Goal: Manage account settings

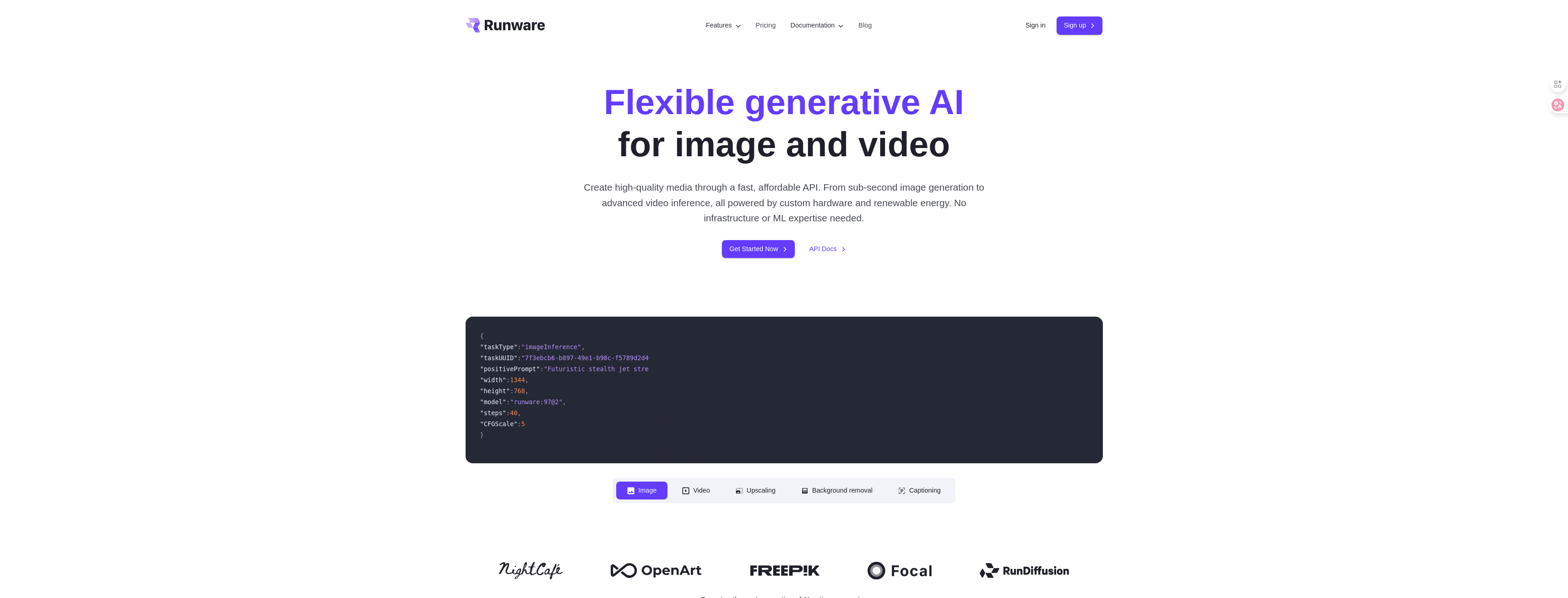
click at [1010, 27] on header "Features Tasks Image generation Video generation Sonic Inference Engine™ Models…" at bounding box center [784, 25] width 659 height 51
click at [1018, 27] on header "Features Tasks Image generation Video generation Sonic Inference Engine™ Models…" at bounding box center [784, 25] width 659 height 51
click at [1025, 26] on link "Sign in" at bounding box center [1036, 25] width 20 height 10
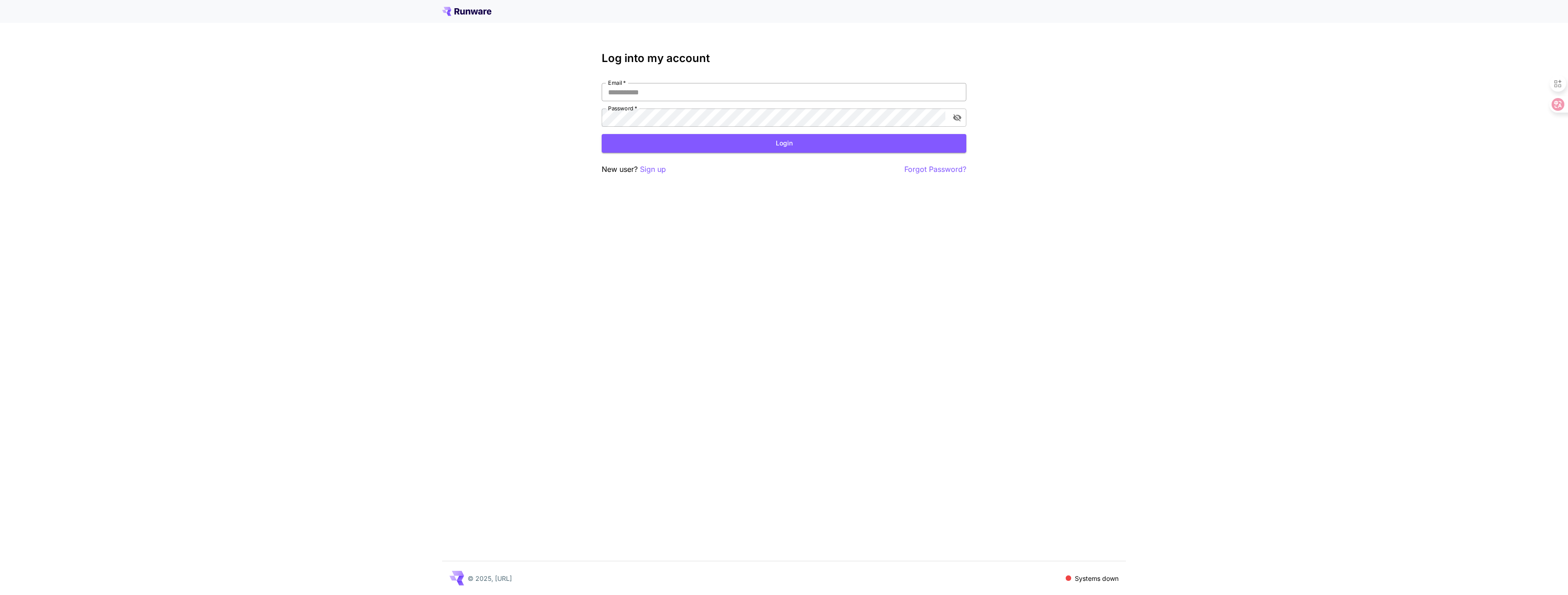
click at [849, 84] on input "Email   *" at bounding box center [784, 92] width 365 height 18
type input "**********"
click button "Login" at bounding box center [784, 143] width 365 height 19
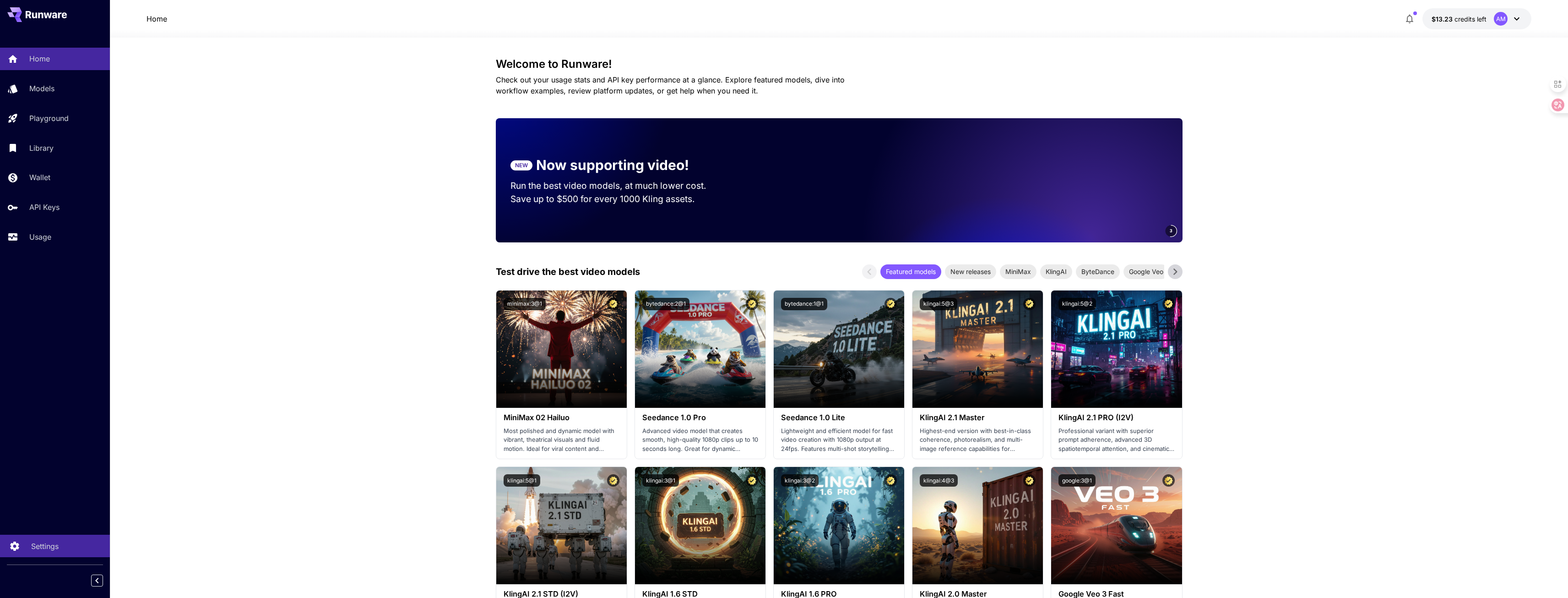
click at [68, 545] on div "Settings" at bounding box center [67, 546] width 72 height 11
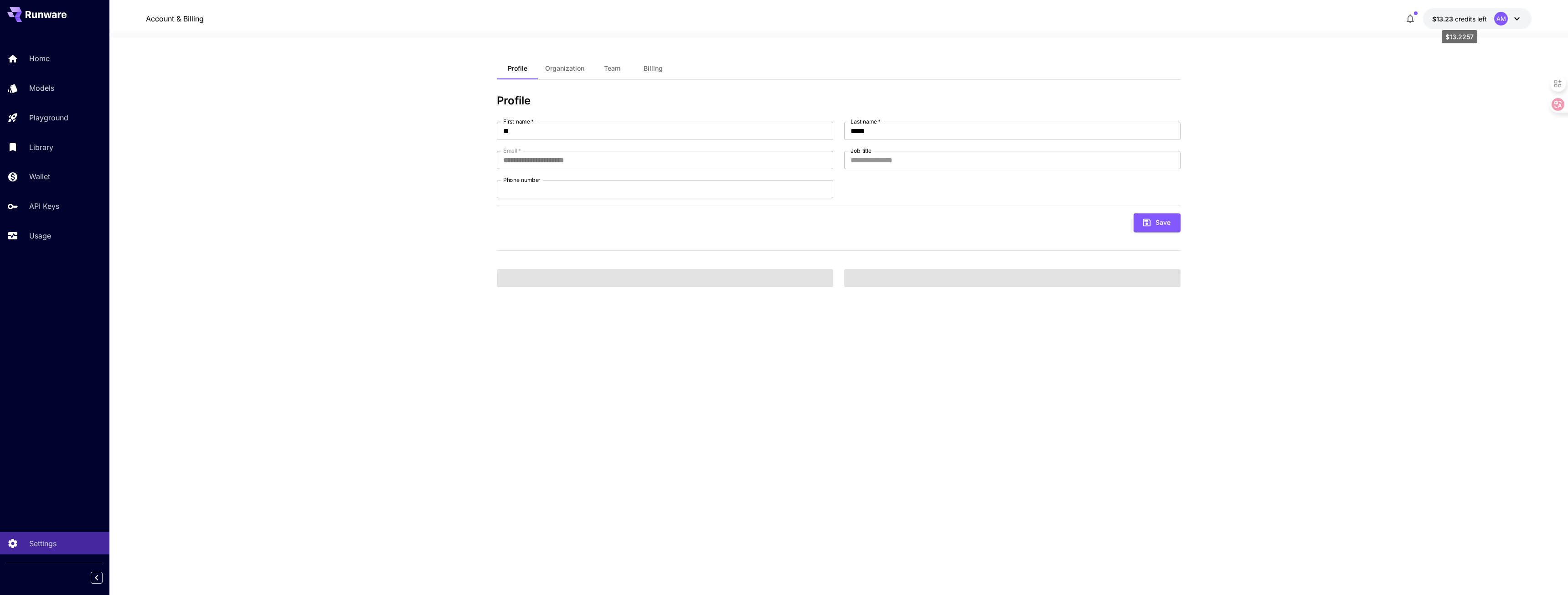
click at [1455, 18] on span "credits left" at bounding box center [1470, 19] width 32 height 8
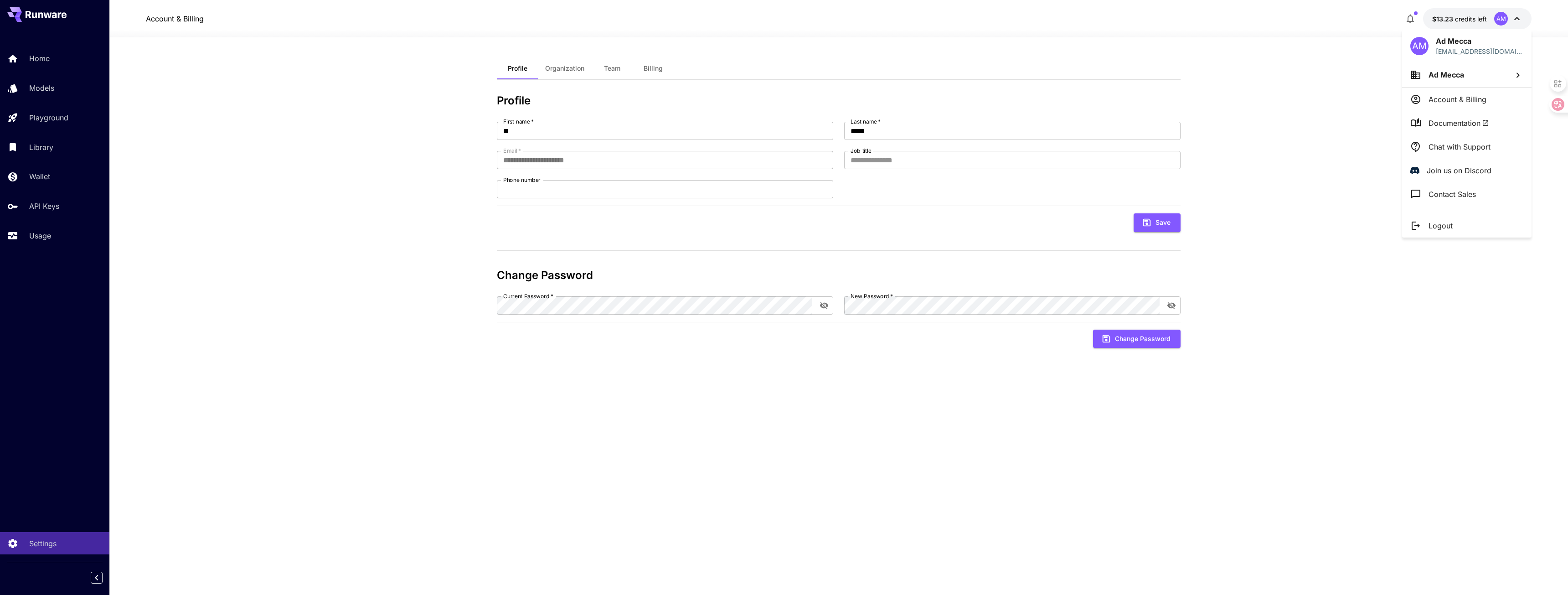
click at [1452, 15] on div at bounding box center [784, 298] width 1568 height 595
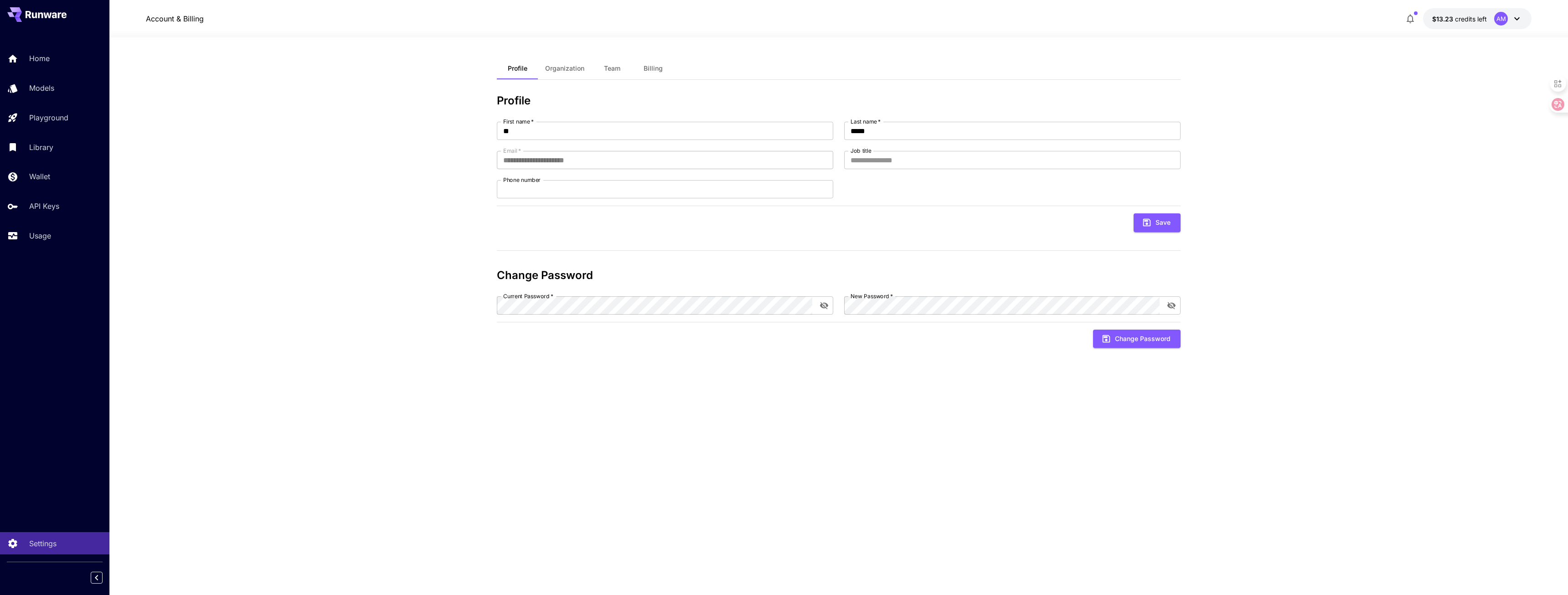
click at [582, 66] on span "Organization" at bounding box center [564, 68] width 39 height 8
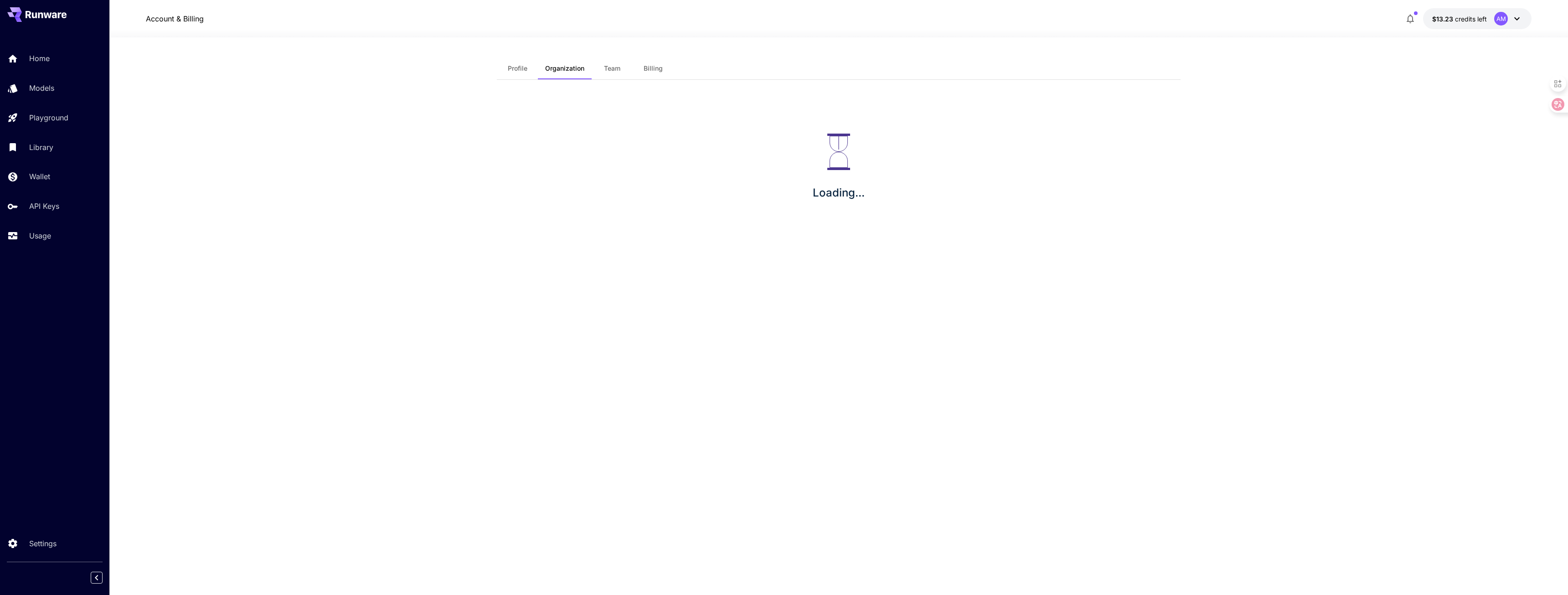
click at [622, 67] on button "Team" at bounding box center [612, 68] width 41 height 22
click at [650, 64] on span "Billing" at bounding box center [653, 68] width 19 height 8
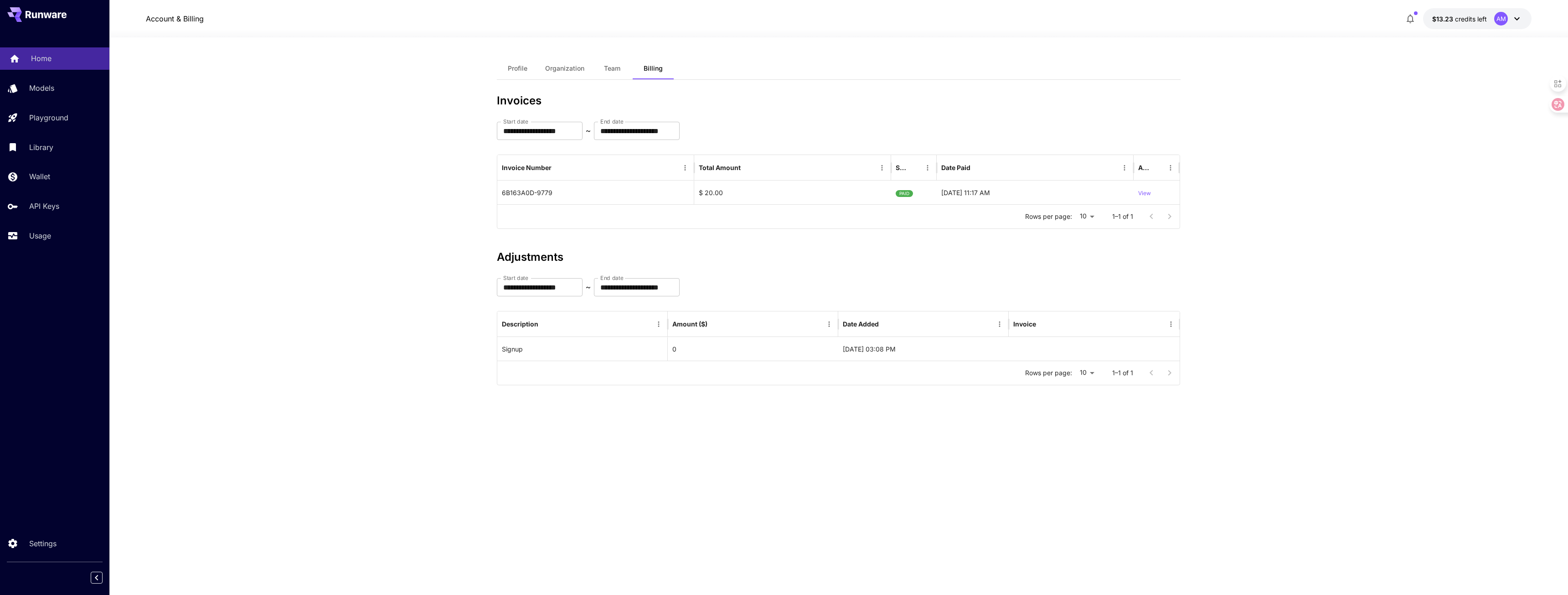
click at [74, 64] on link "Home" at bounding box center [55, 59] width 110 height 23
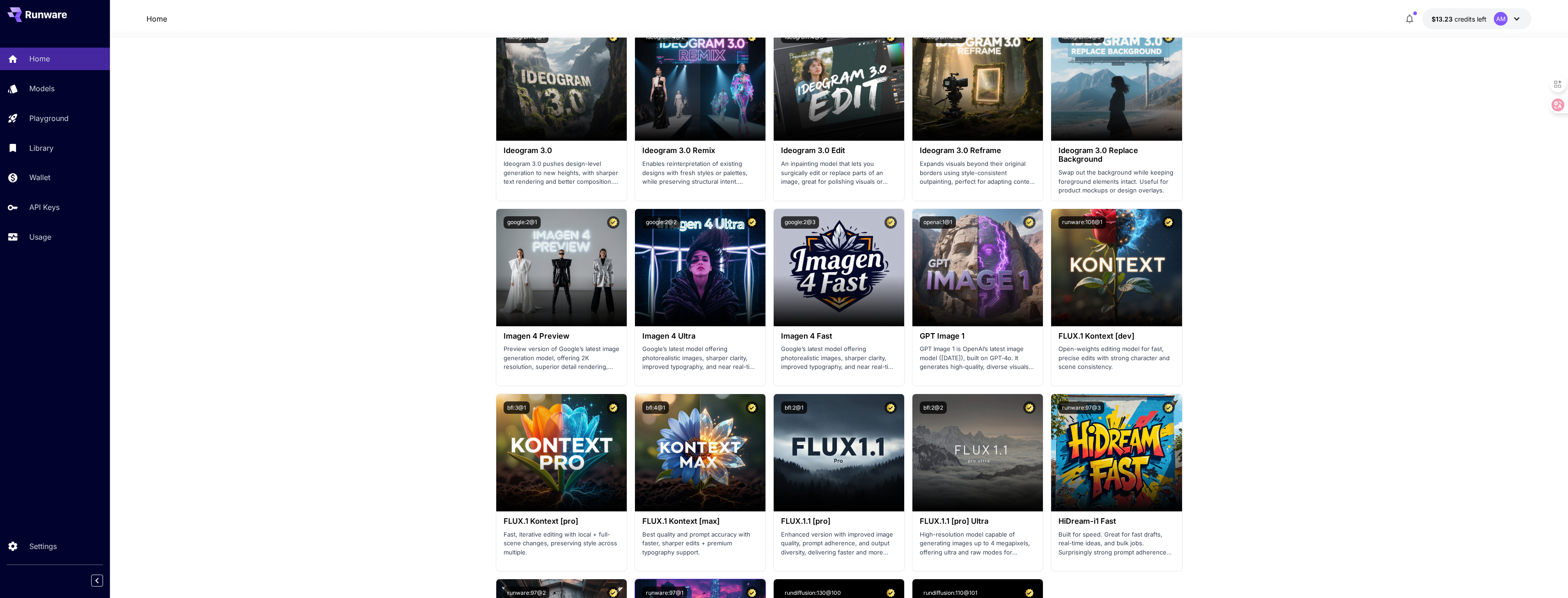
scroll to position [1420, 0]
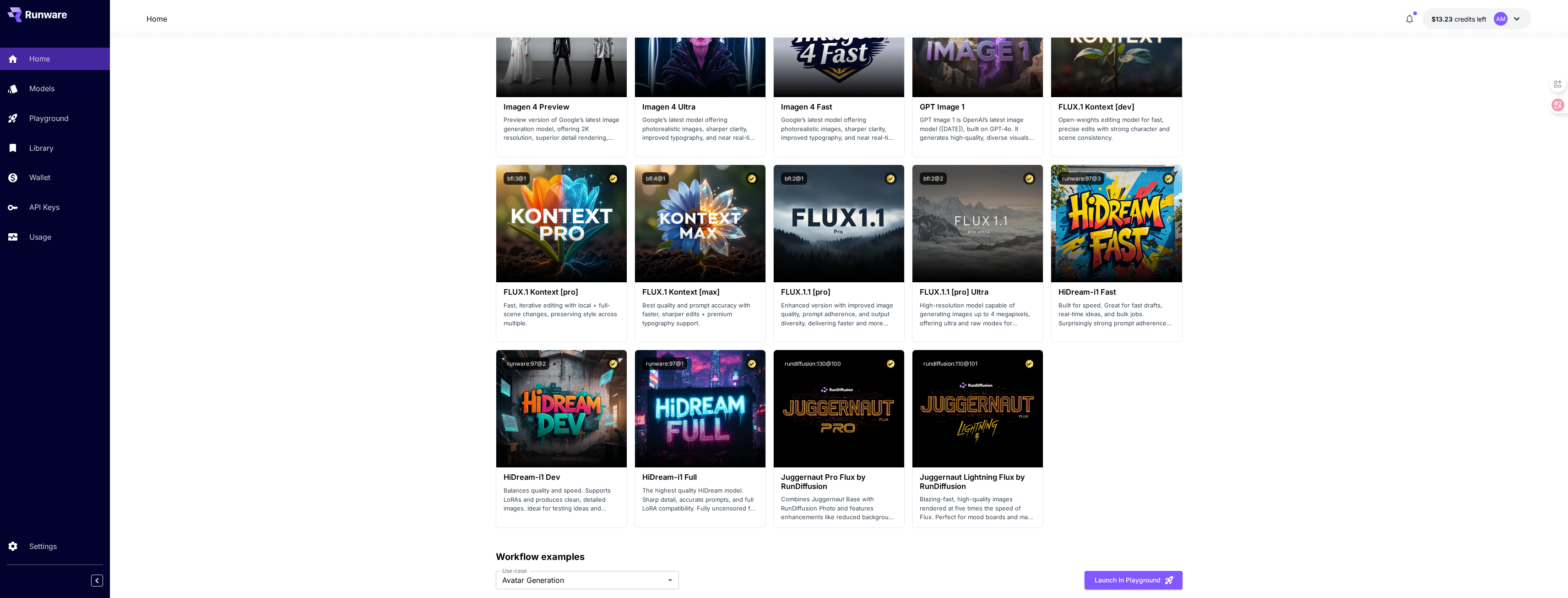
click at [1158, 394] on section "Launch in Playground runware:108@20 Qwen-Image-Edit Designed for intelligent im…" at bounding box center [838, 68] width 686 height 919
